Goal: Find specific page/section: Find specific page/section

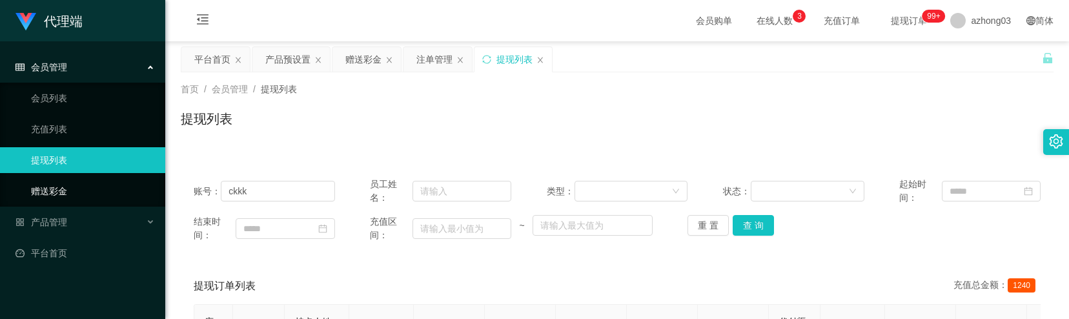
scroll to position [172, 0]
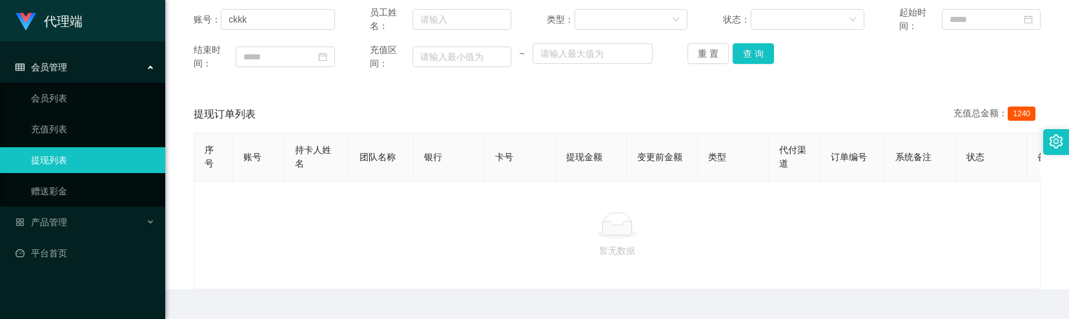
click at [68, 74] on div "会员管理" at bounding box center [82, 67] width 165 height 26
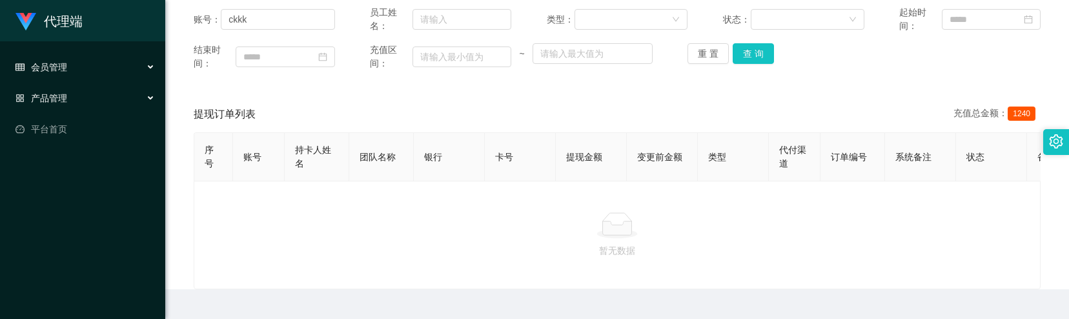
click at [79, 99] on div "产品管理" at bounding box center [82, 98] width 165 height 26
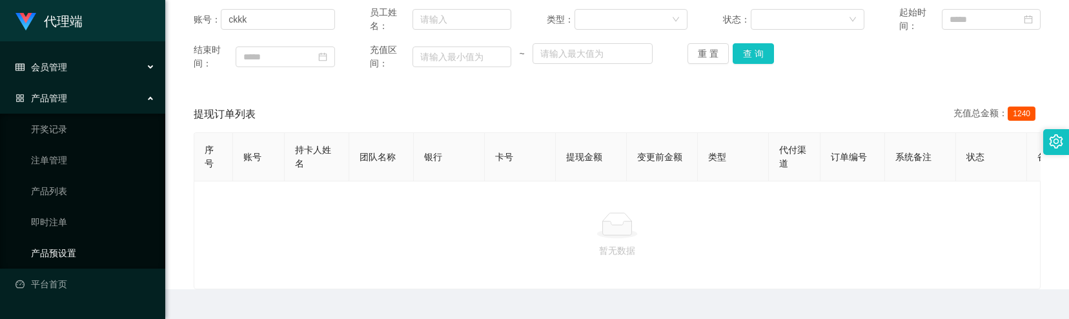
click at [83, 250] on link "产品预设置" at bounding box center [93, 253] width 124 height 26
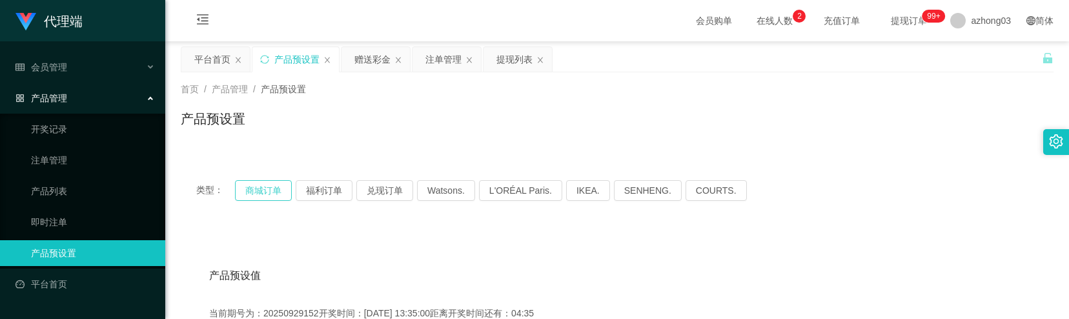
click at [265, 192] on button "商城订单" at bounding box center [263, 190] width 57 height 21
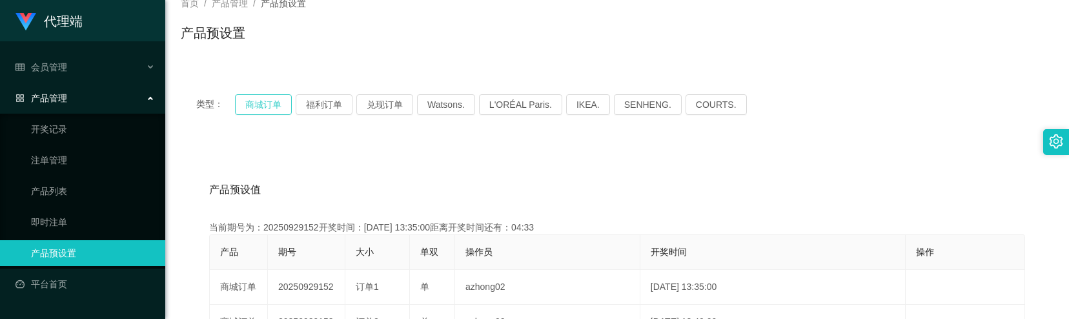
scroll to position [172, 0]
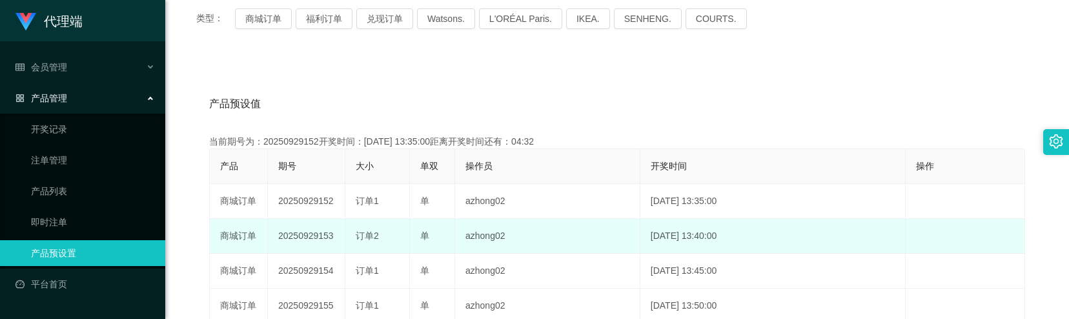
click at [298, 239] on td "20250929153" at bounding box center [306, 236] width 77 height 35
copy td "20250929153"
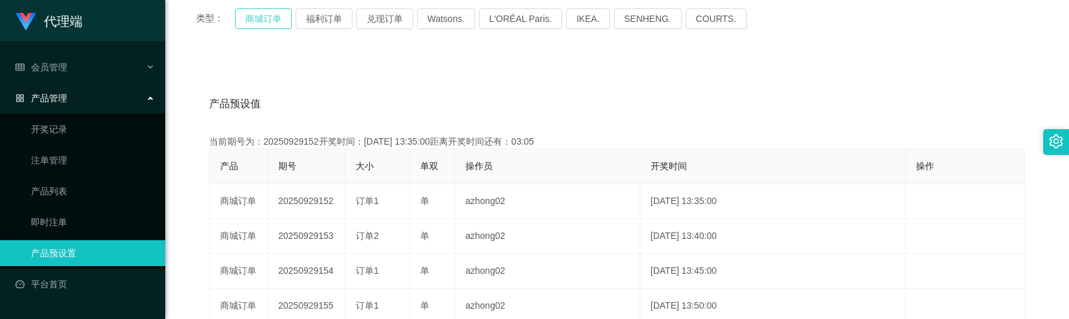
click at [258, 18] on button "商城订单" at bounding box center [263, 18] width 57 height 21
